Goal: Task Accomplishment & Management: Manage account settings

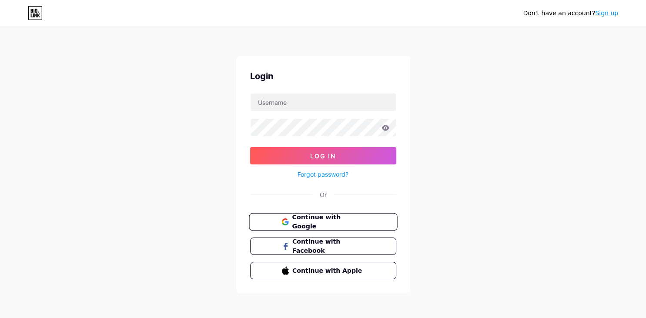
click at [329, 222] on span "Continue with Google" at bounding box center [328, 222] width 73 height 19
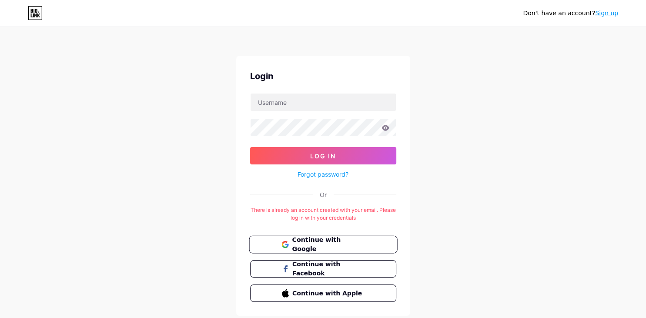
click at [333, 248] on span "Continue with Google" at bounding box center [328, 244] width 73 height 19
